Goal: Task Accomplishment & Management: Complete application form

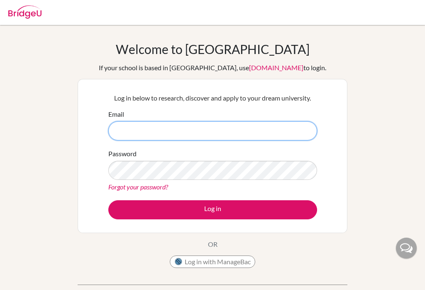
click at [281, 125] on input "Email" at bounding box center [212, 130] width 209 height 19
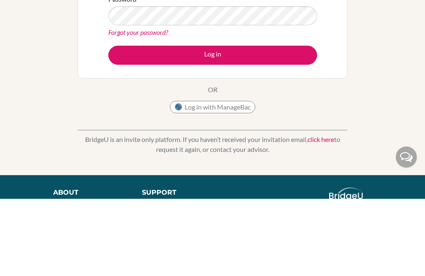
type input "[EMAIL_ADDRESS][DOMAIN_NAME]"
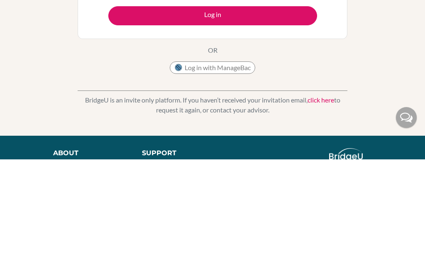
click at [212, 123] on button "Log in" at bounding box center [212, 132] width 209 height 19
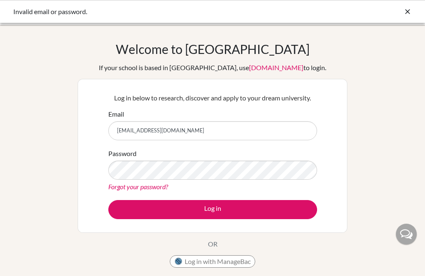
click at [408, 15] on icon at bounding box center [407, 11] width 8 height 8
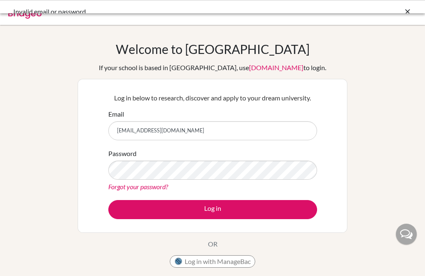
click at [411, 7] on div at bounding box center [212, 12] width 417 height 25
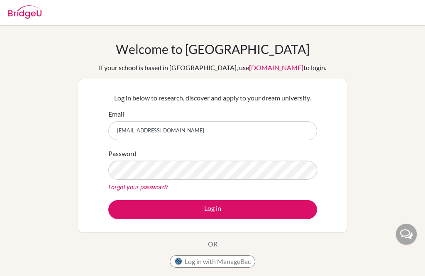
click at [267, 212] on button "Log in" at bounding box center [212, 209] width 209 height 19
